Goal: Entertainment & Leisure: Consume media (video, audio)

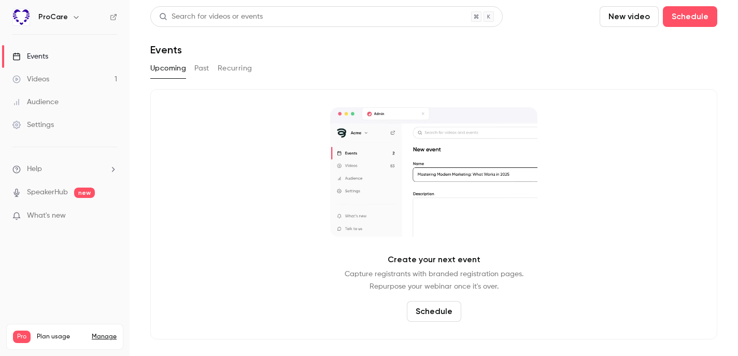
click at [104, 333] on link "Manage" at bounding box center [104, 337] width 25 height 8
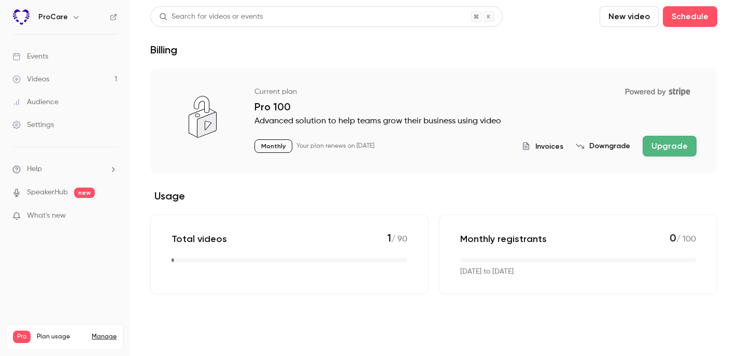
click at [547, 144] on span "Invoices" at bounding box center [550, 146] width 28 height 11
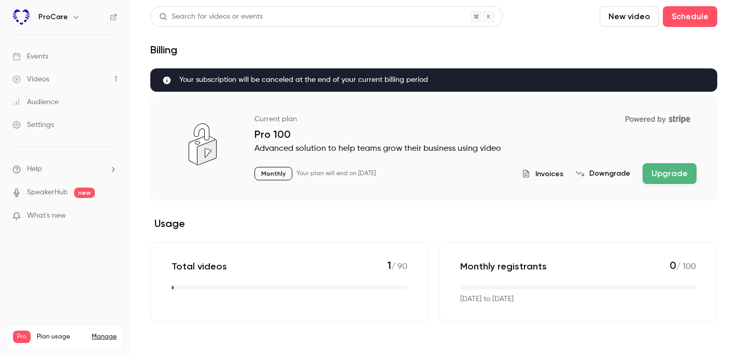
click at [37, 53] on div "Events" at bounding box center [30, 56] width 36 height 10
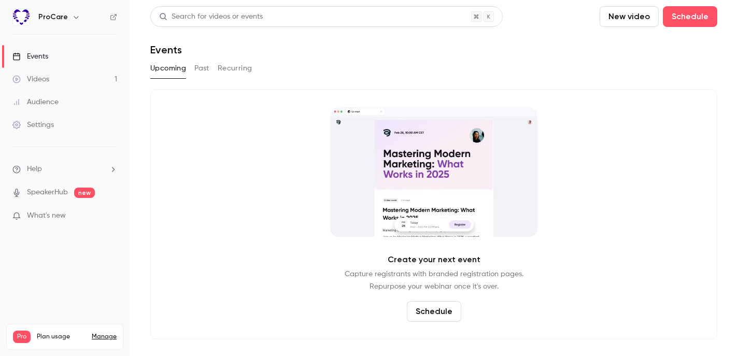
click at [206, 66] on button "Past" at bounding box center [201, 68] width 15 height 17
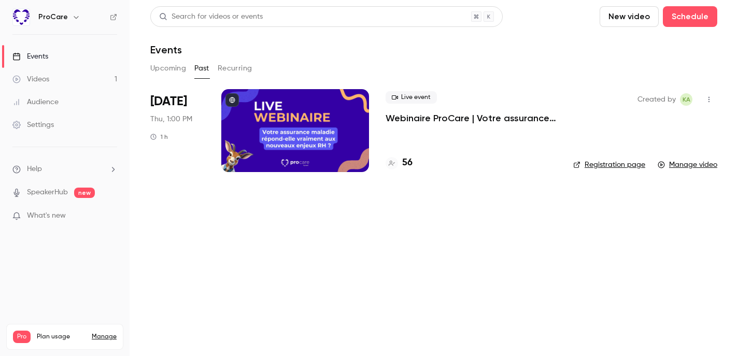
click at [315, 113] on div at bounding box center [295, 130] width 148 height 83
